Goal: Task Accomplishment & Management: Complete application form

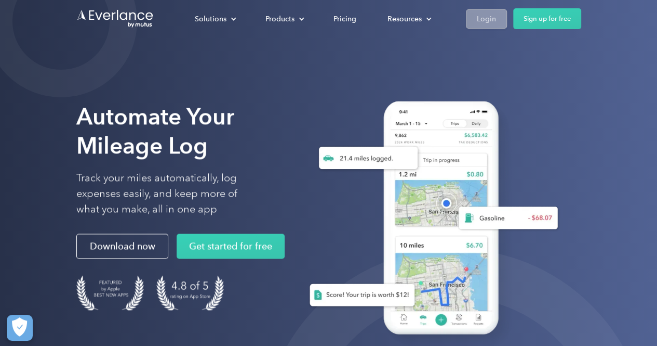
click at [482, 20] on div "Login" at bounding box center [486, 18] width 19 height 13
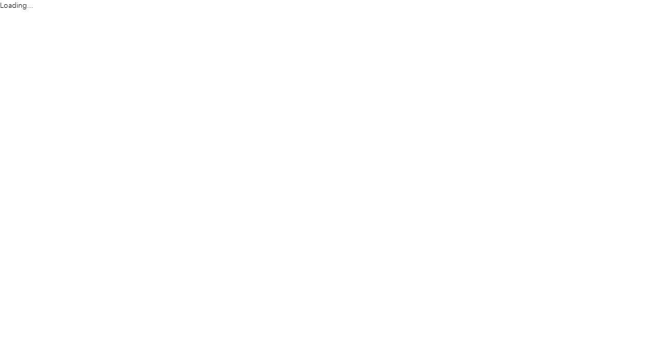
click at [482, 20] on html "Loading..." at bounding box center [327, 173] width 655 height 346
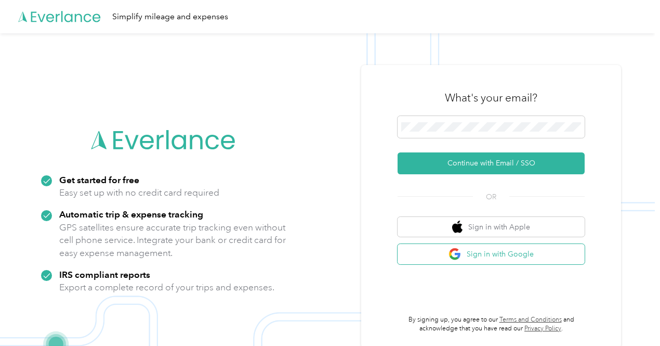
click at [570, 254] on button "Sign in with Google" at bounding box center [490, 254] width 187 height 20
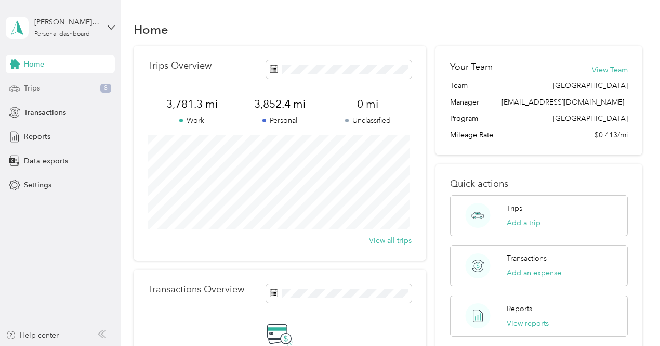
click at [39, 90] on span "Trips" at bounding box center [32, 88] width 16 height 11
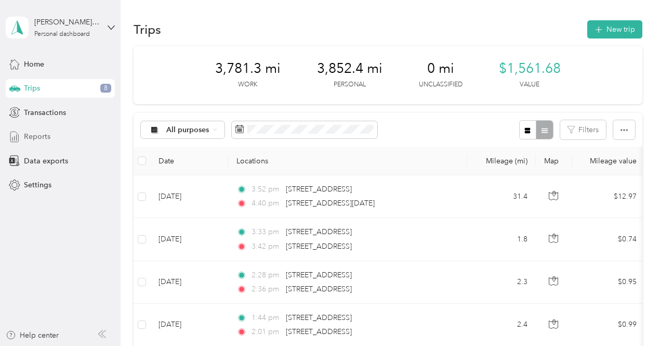
click at [47, 137] on span "Reports" at bounding box center [37, 136] width 26 height 11
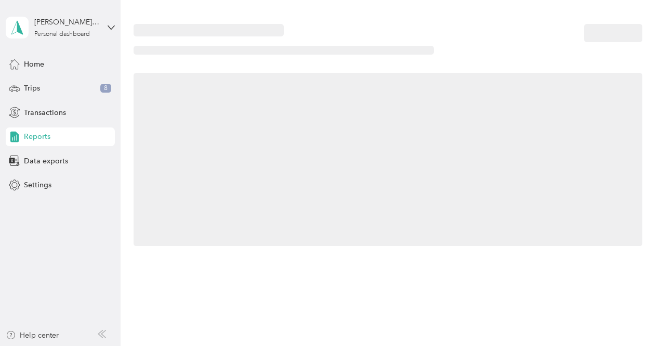
click at [47, 137] on span "Reports" at bounding box center [37, 136] width 26 height 11
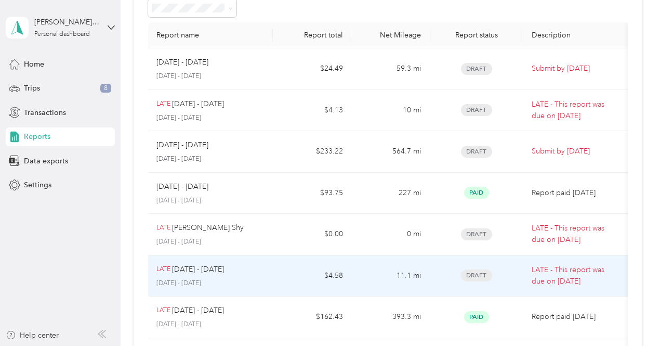
scroll to position [60, 0]
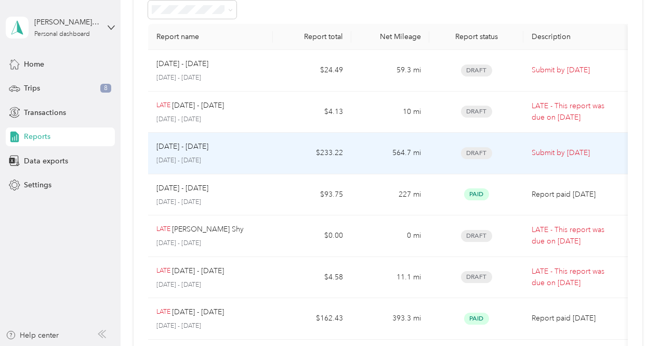
click at [207, 154] on div "Aug 1 - 31, 2025 August 1 - 31, 2025" at bounding box center [210, 153] width 109 height 24
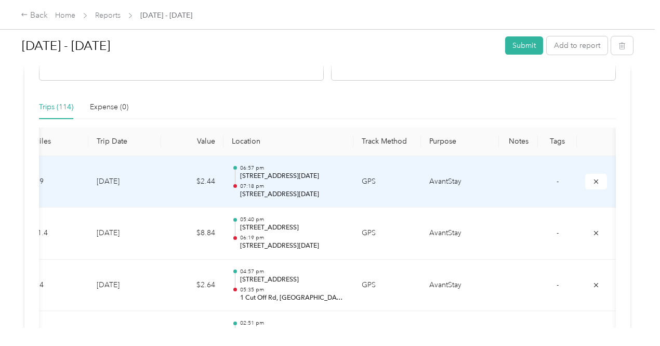
scroll to position [0, 184]
click at [421, 176] on td "AvantStay" at bounding box center [460, 182] width 78 height 52
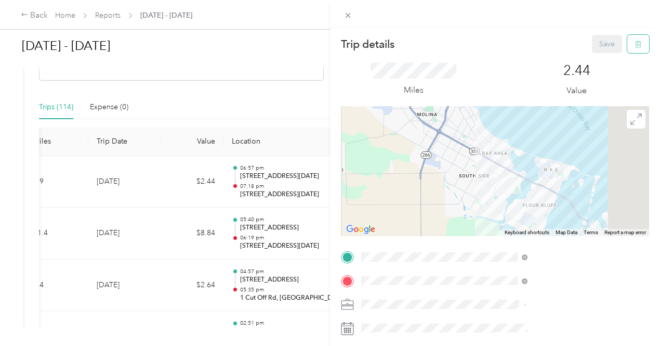
click at [636, 45] on button "button" at bounding box center [638, 44] width 22 height 18
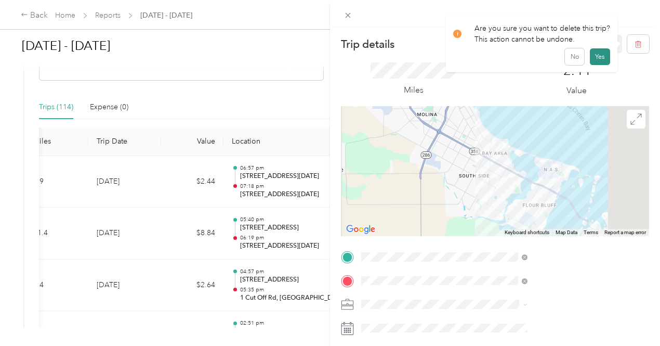
click at [598, 56] on button "Yes" at bounding box center [600, 56] width 20 height 17
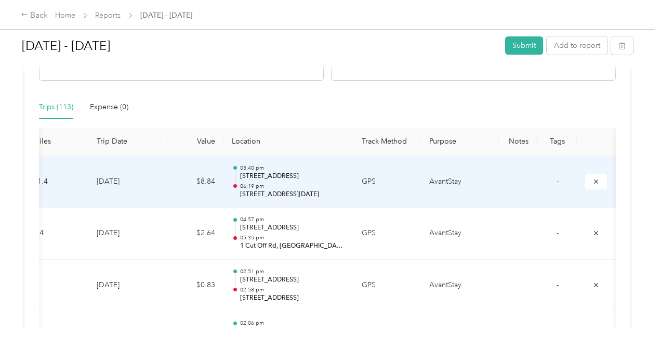
click at [499, 191] on td at bounding box center [518, 182] width 39 height 52
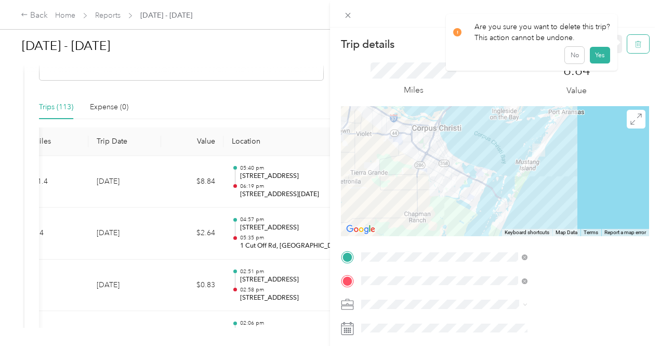
click at [631, 49] on button "button" at bounding box center [638, 44] width 22 height 18
click at [599, 58] on button "Yes" at bounding box center [600, 56] width 20 height 17
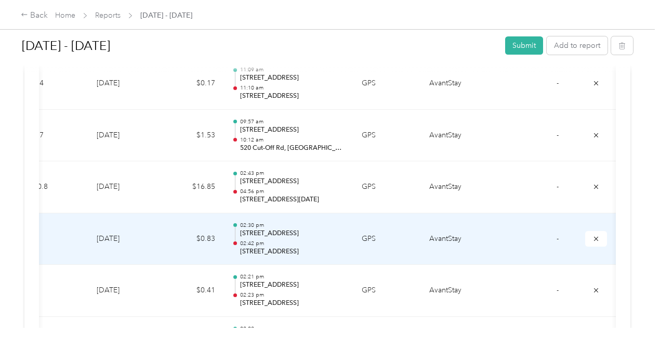
scroll to position [1631, 0]
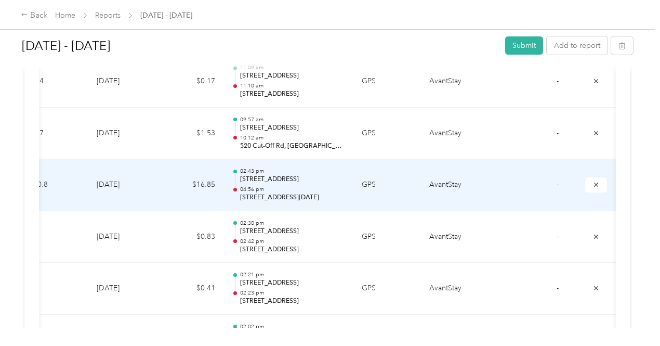
click at [353, 192] on td "GPS" at bounding box center [387, 185] width 68 height 52
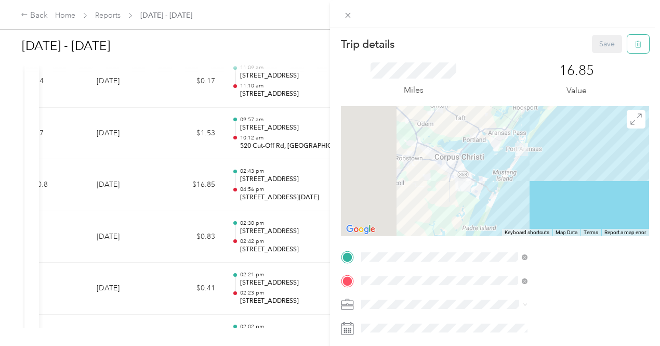
click at [631, 39] on button "button" at bounding box center [638, 44] width 22 height 18
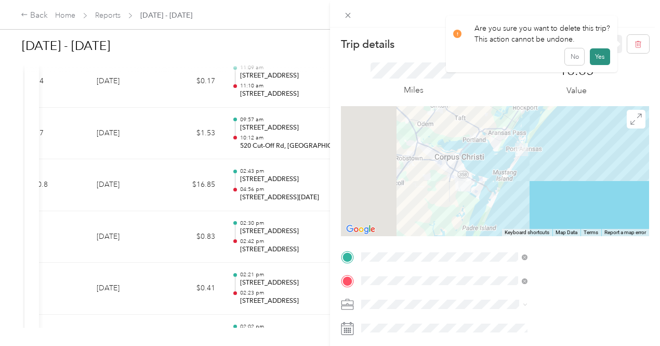
click at [595, 62] on button "Yes" at bounding box center [600, 56] width 20 height 17
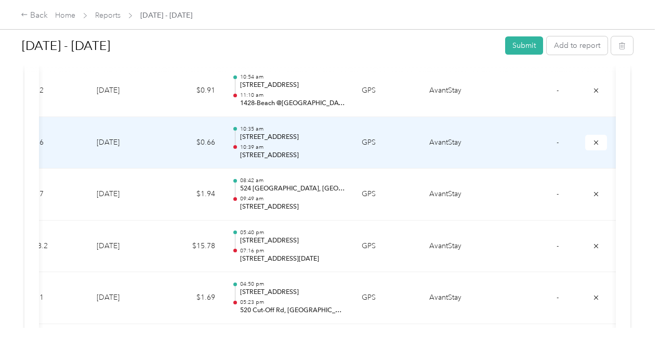
scroll to position [2037, 0]
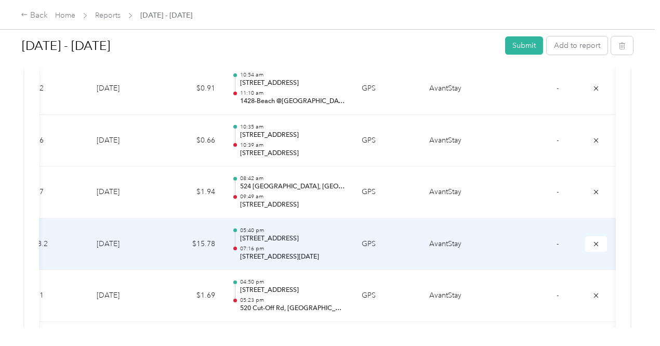
click at [421, 235] on td "AvantStay" at bounding box center [460, 244] width 78 height 52
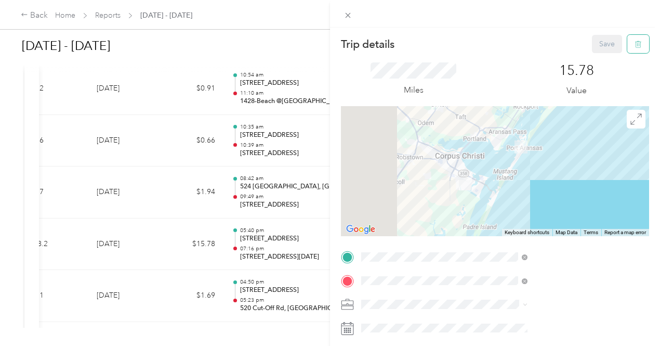
click at [635, 44] on icon "button" at bounding box center [638, 44] width 6 height 7
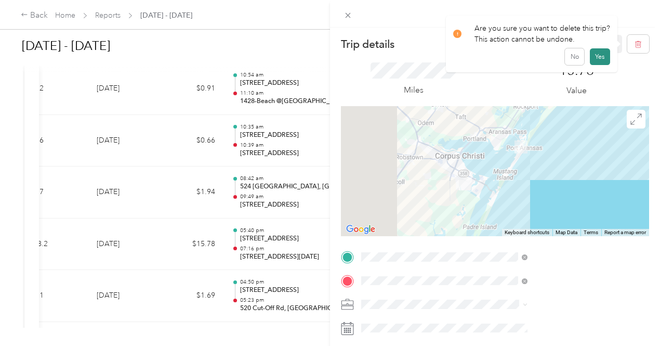
click at [603, 54] on button "Yes" at bounding box center [600, 56] width 20 height 17
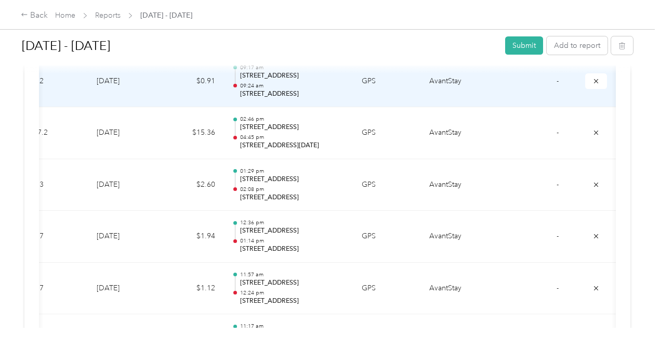
scroll to position [3244, 0]
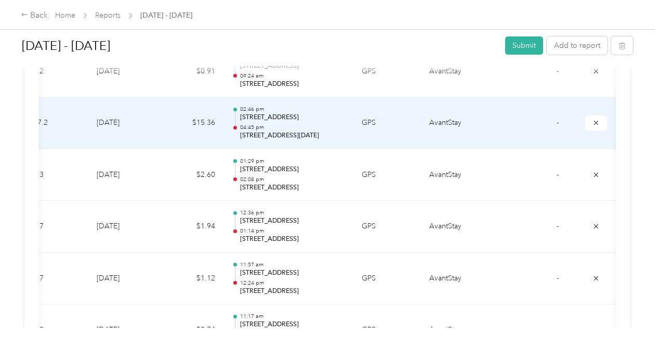
click at [353, 129] on td "GPS" at bounding box center [387, 123] width 68 height 52
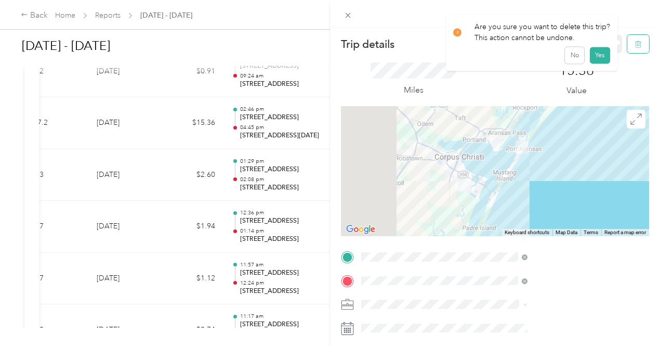
click at [635, 44] on button "button" at bounding box center [638, 44] width 22 height 18
click at [595, 59] on button "Yes" at bounding box center [600, 56] width 20 height 17
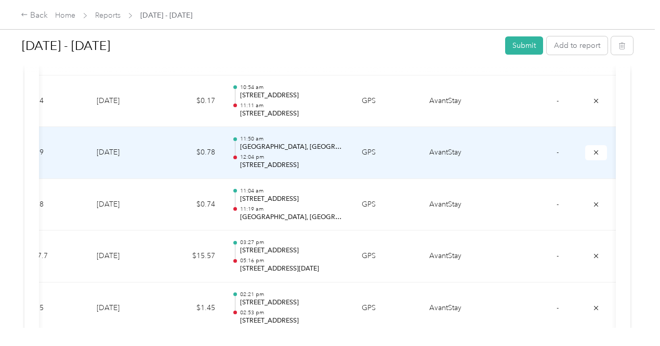
scroll to position [4042, 0]
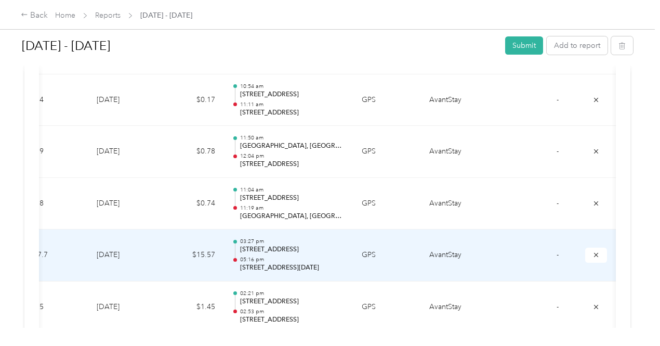
click at [353, 255] on td "GPS" at bounding box center [387, 255] width 68 height 52
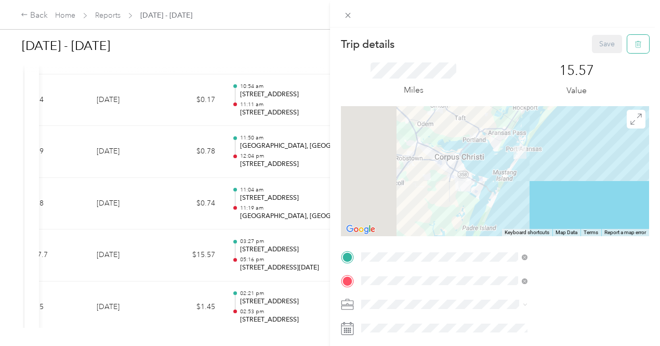
click at [634, 47] on icon "button" at bounding box center [637, 44] width 7 height 7
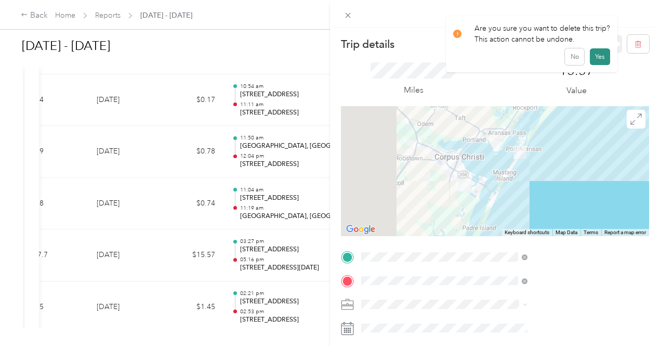
click at [602, 55] on button "Yes" at bounding box center [600, 56] width 20 height 17
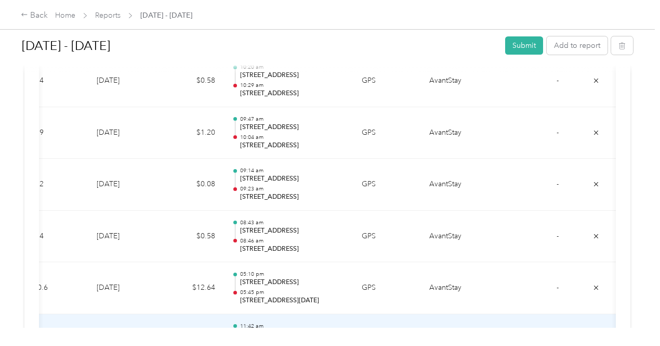
scroll to position [4464, 0]
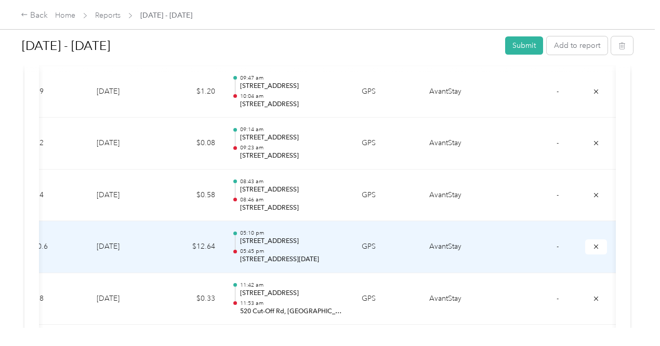
click at [353, 249] on td "GPS" at bounding box center [387, 247] width 68 height 52
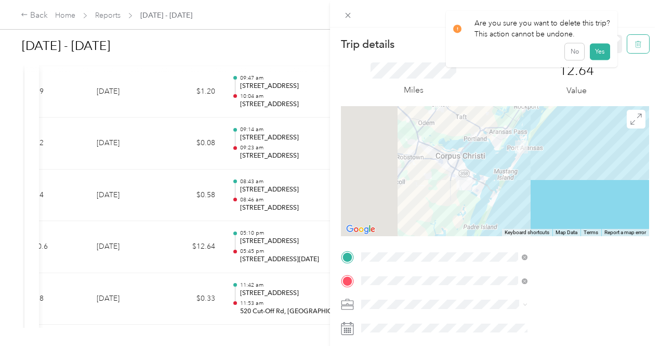
click at [634, 46] on icon "button" at bounding box center [637, 44] width 7 height 7
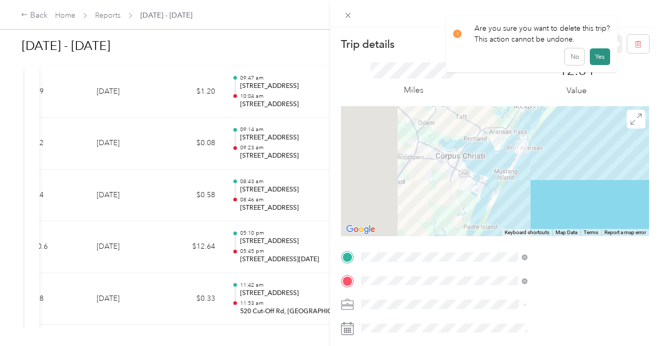
click at [597, 58] on button "Yes" at bounding box center [600, 56] width 20 height 17
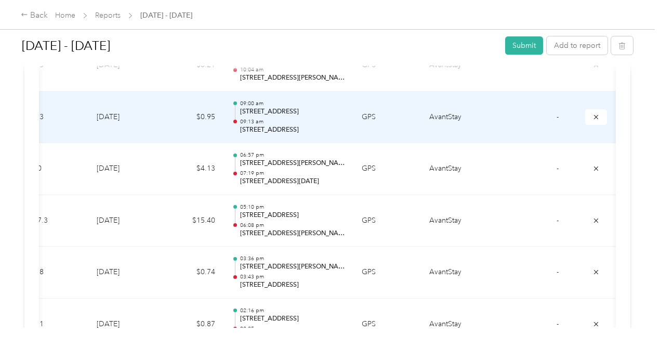
scroll to position [5370, 0]
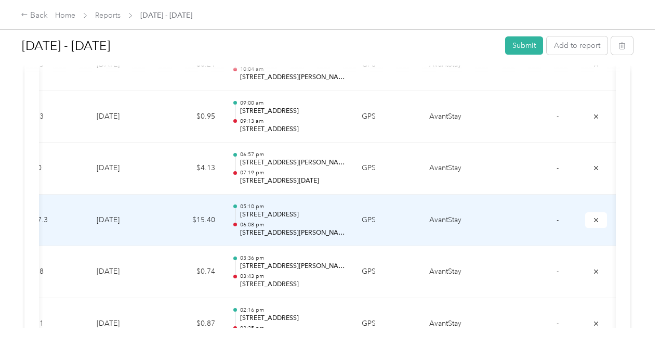
click at [353, 214] on td "GPS" at bounding box center [387, 220] width 68 height 52
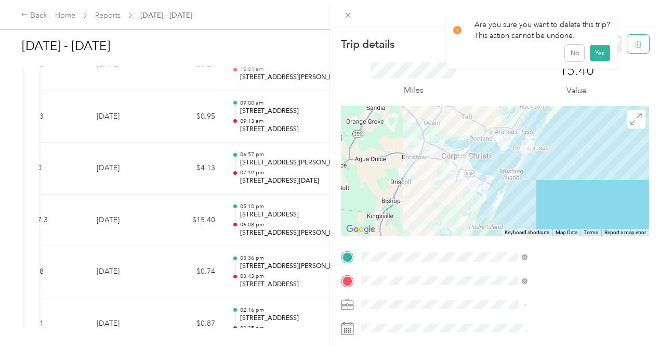
click at [634, 44] on icon "button" at bounding box center [637, 44] width 7 height 7
click at [593, 56] on button "Yes" at bounding box center [600, 56] width 20 height 17
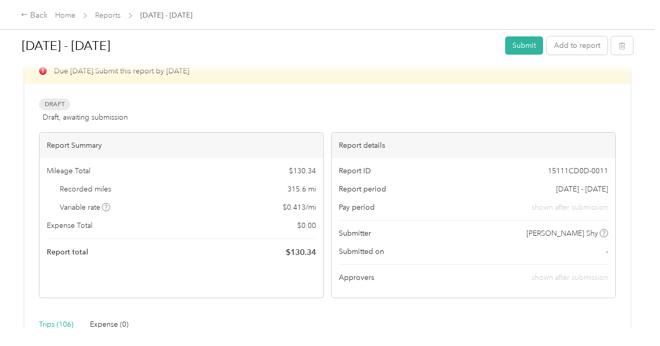
scroll to position [0, 0]
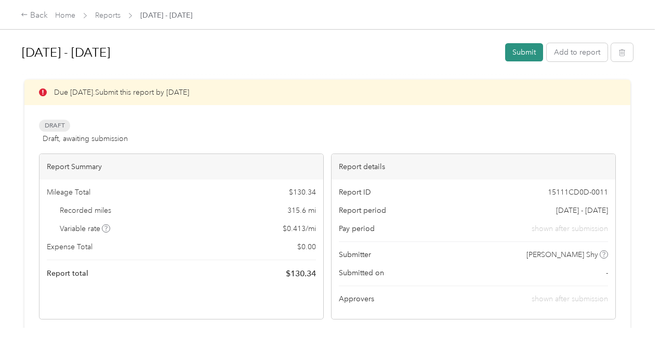
click at [514, 58] on button "Submit" at bounding box center [524, 52] width 38 height 18
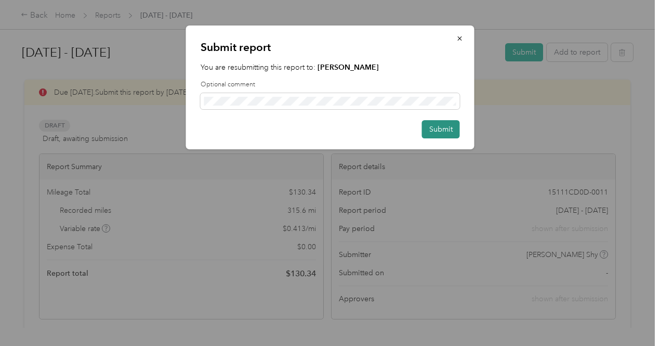
click at [434, 127] on button "Submit" at bounding box center [441, 129] width 38 height 18
